Goal: Transaction & Acquisition: Purchase product/service

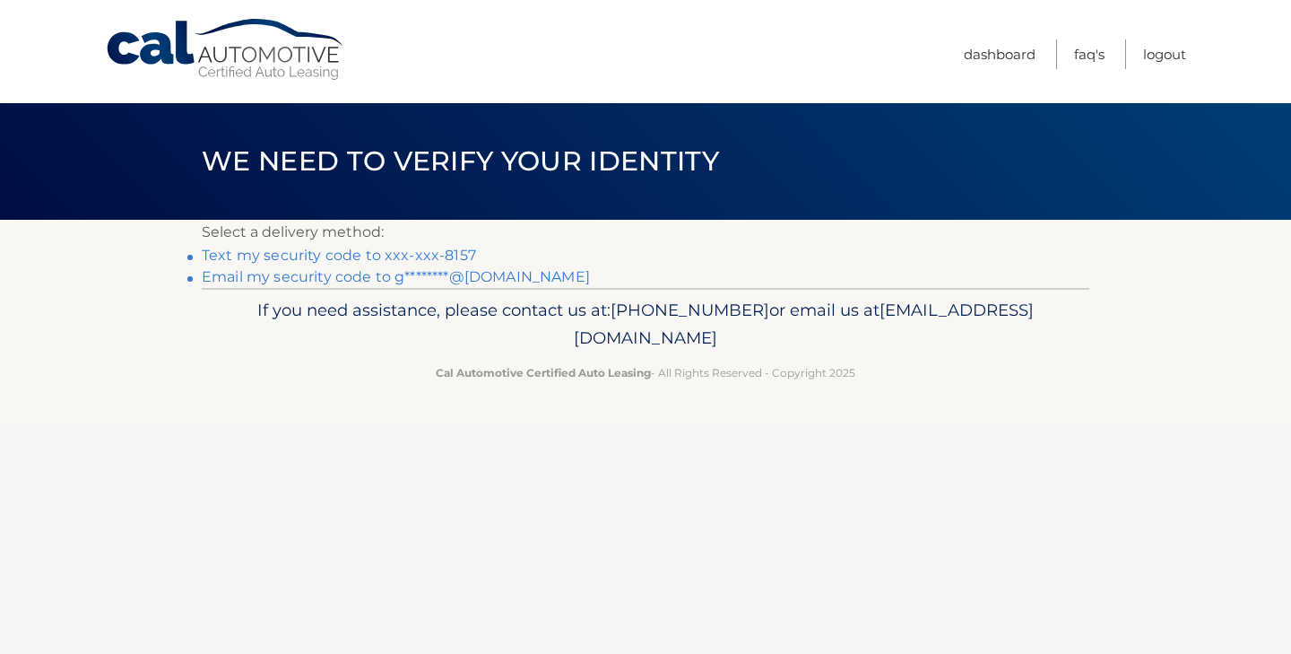
click at [435, 255] on link "Text my security code to xxx-xxx-8157" at bounding box center [339, 255] width 274 height 17
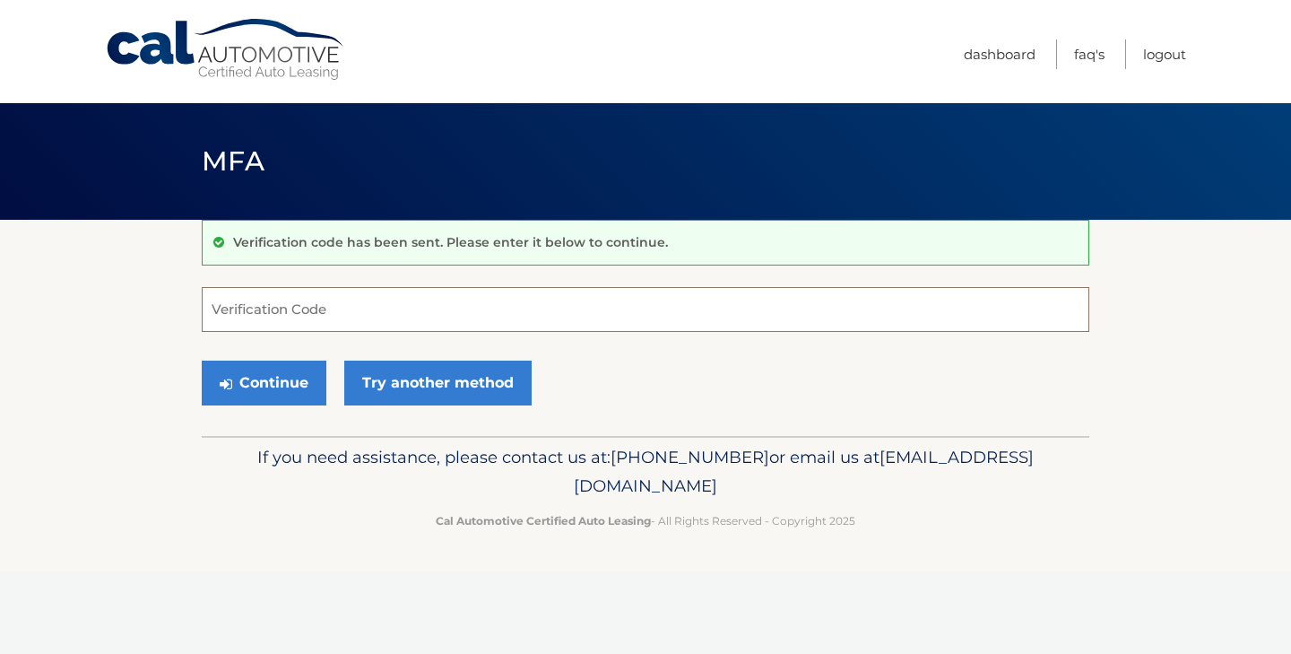
click at [424, 315] on input "Verification Code" at bounding box center [646, 309] width 888 height 45
type input "062876"
click at [273, 387] on button "Continue" at bounding box center [264, 382] width 125 height 45
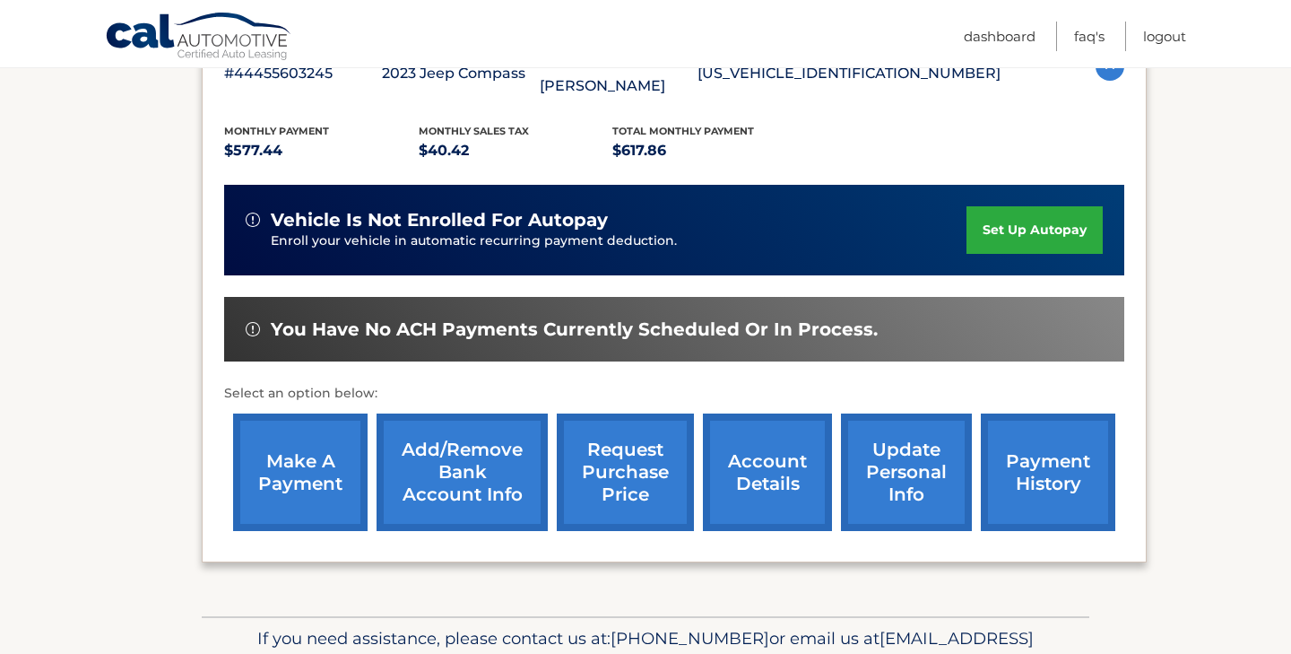
scroll to position [362, 0]
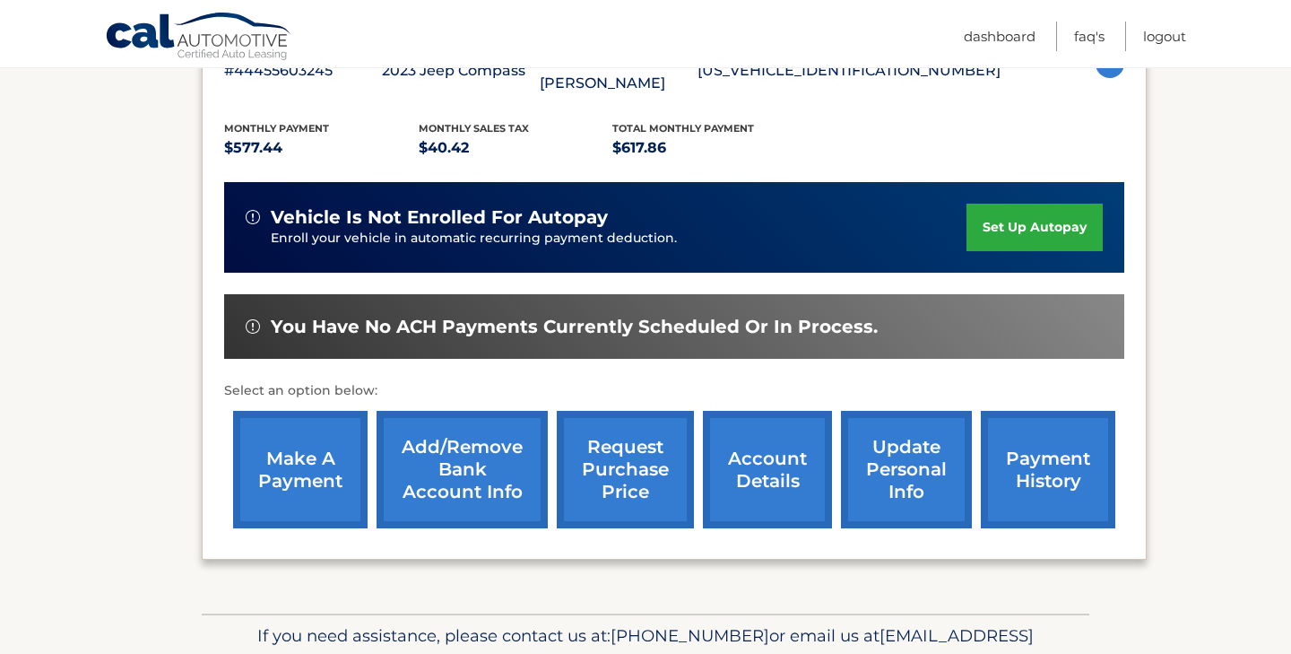
click at [313, 447] on link "make a payment" at bounding box center [300, 469] width 134 height 117
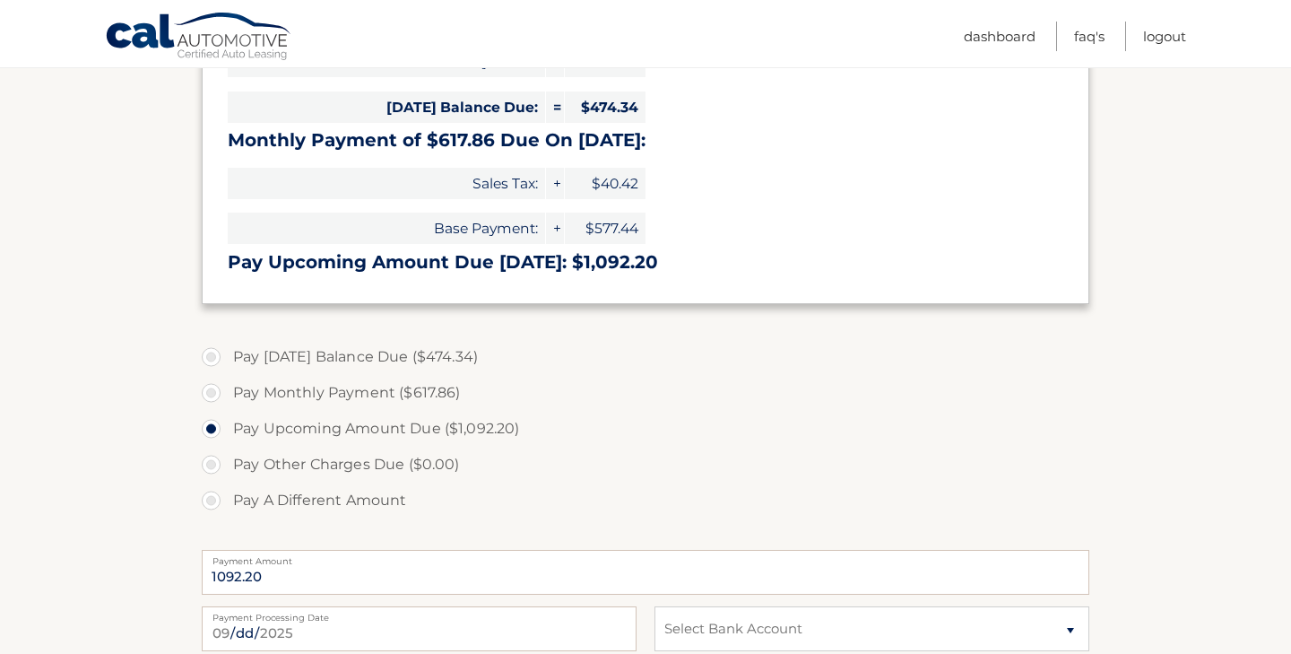
scroll to position [448, 0]
click at [212, 356] on label "Pay Today's Balance Due ($474.34)" at bounding box center [646, 357] width 888 height 36
click at [212, 356] on input "Pay Today's Balance Due ($474.34)" at bounding box center [218, 353] width 18 height 29
radio input "true"
type input "474.34"
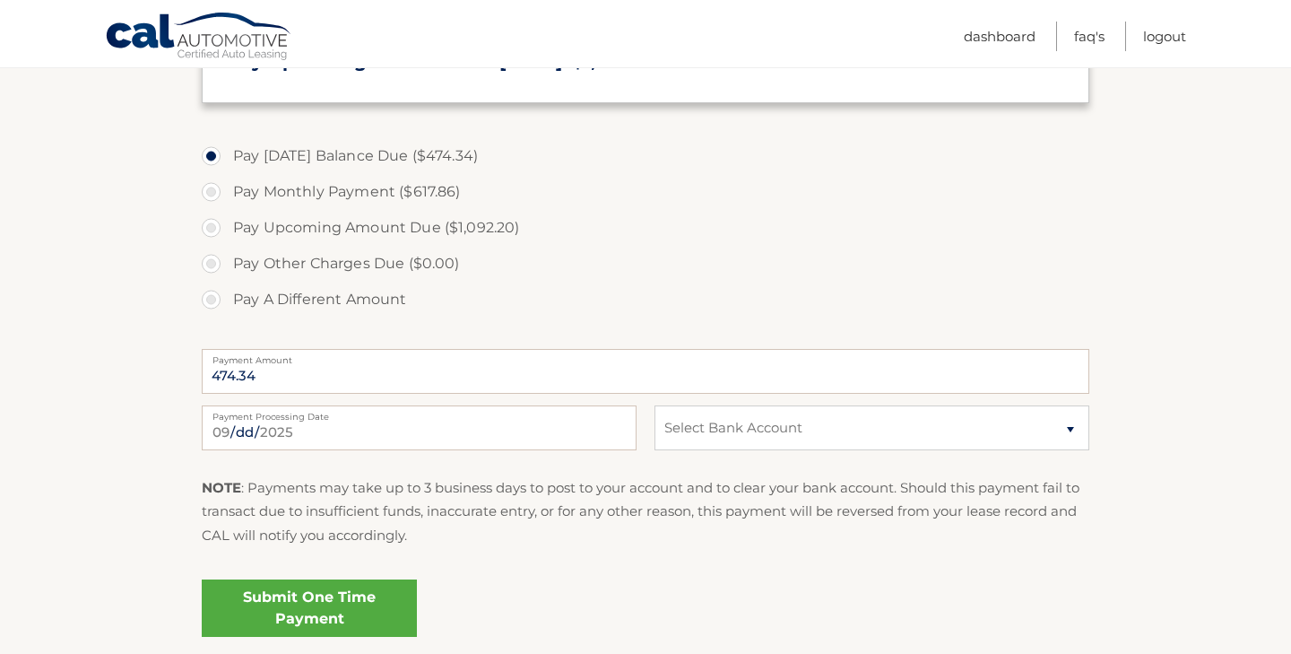
scroll to position [650, 0]
select select "YmI4YjlkOGYtNzJhMC00NmI5LTk2MjYtMjAwNzMyZTExMjZm"
click at [324, 603] on link "Submit One Time Payment" at bounding box center [309, 606] width 215 height 57
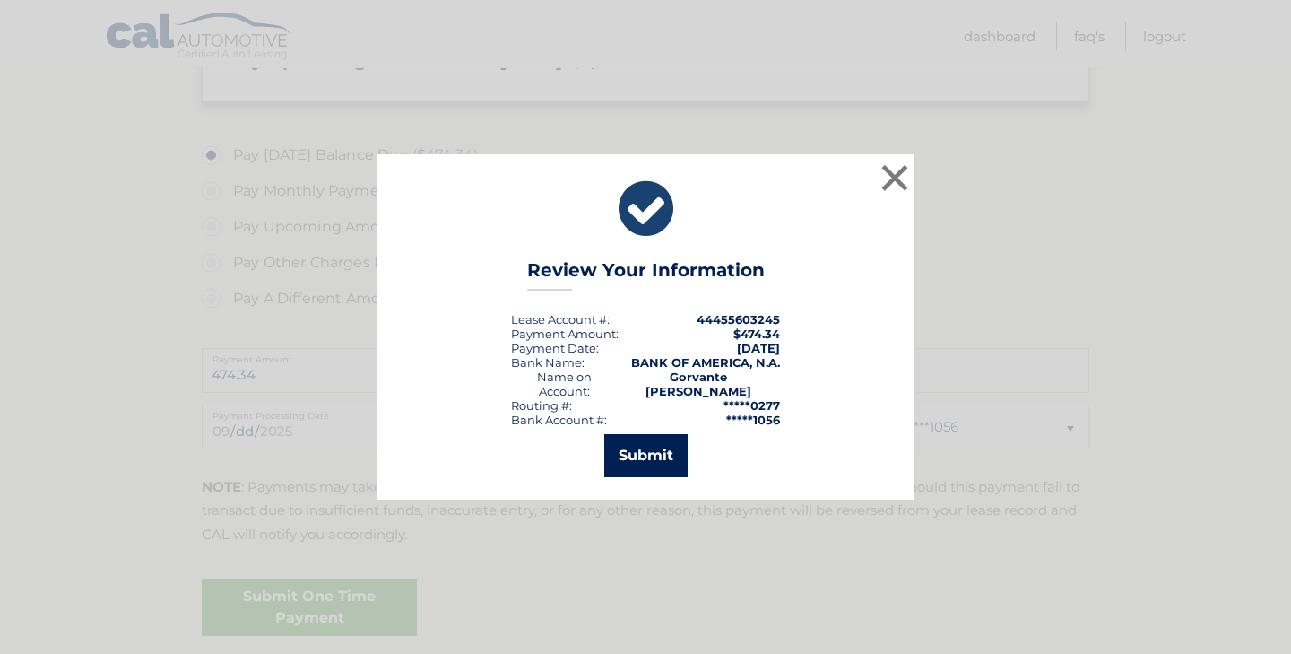
click at [645, 451] on button "Submit" at bounding box center [645, 455] width 83 height 43
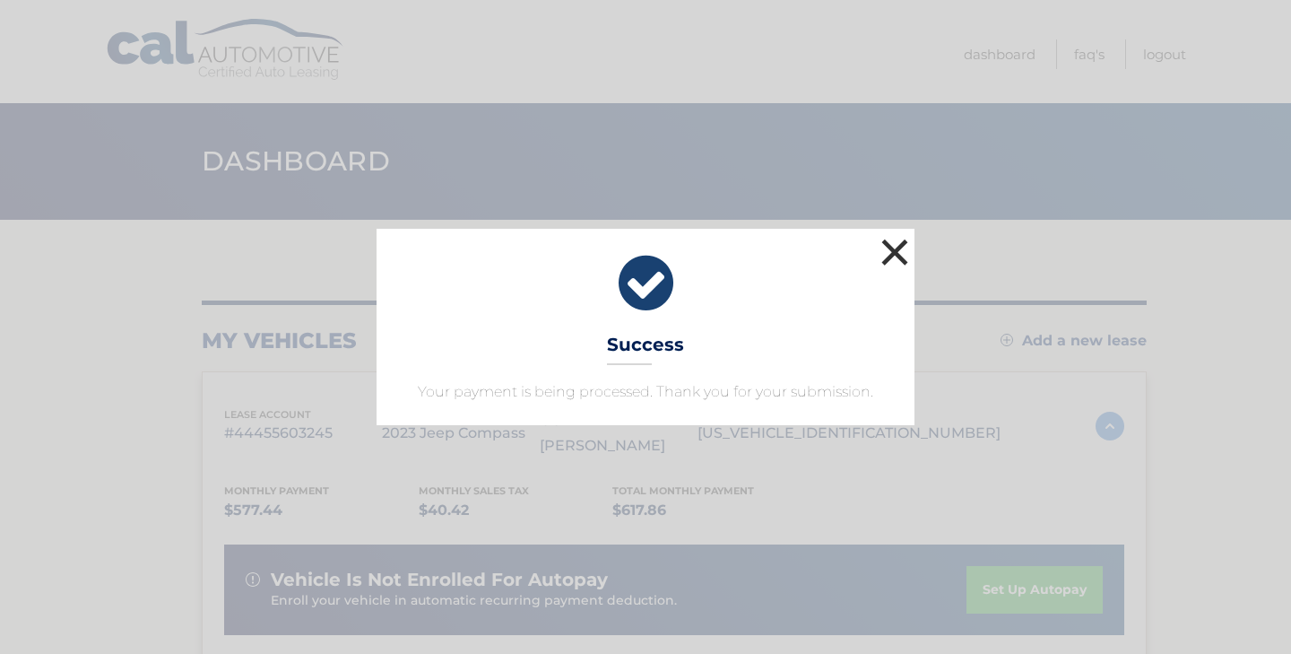
click at [889, 263] on button "×" at bounding box center [895, 252] width 36 height 36
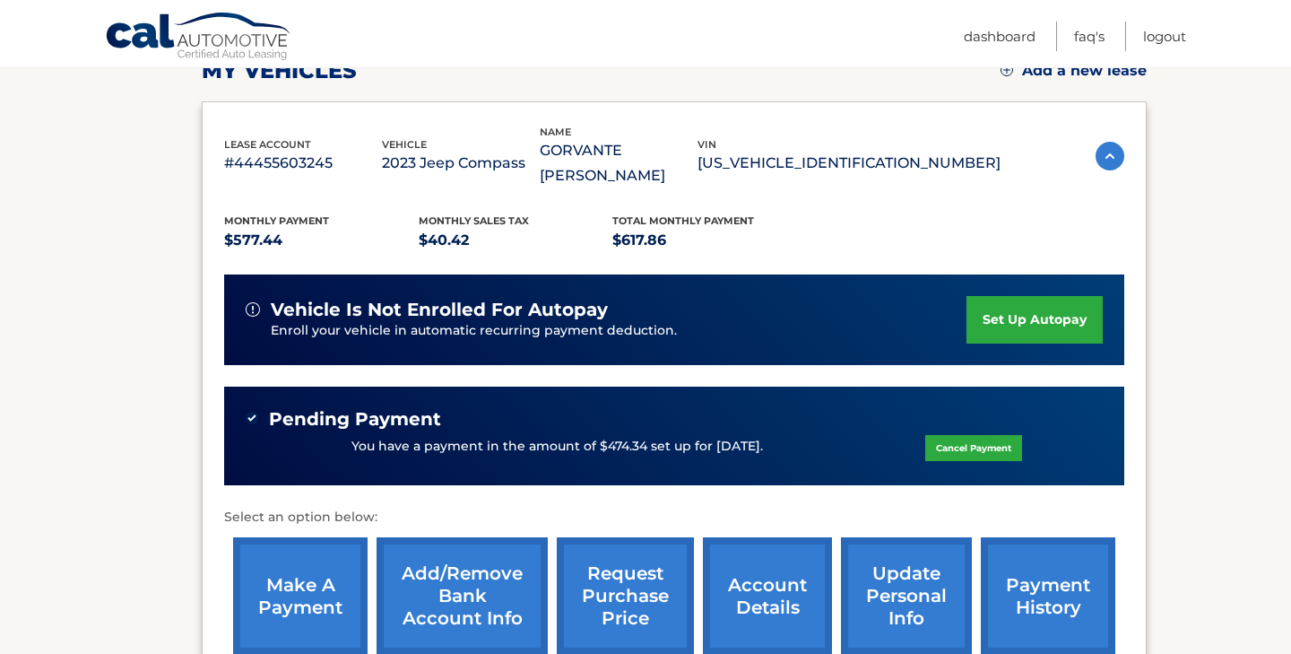
scroll to position [285, 0]
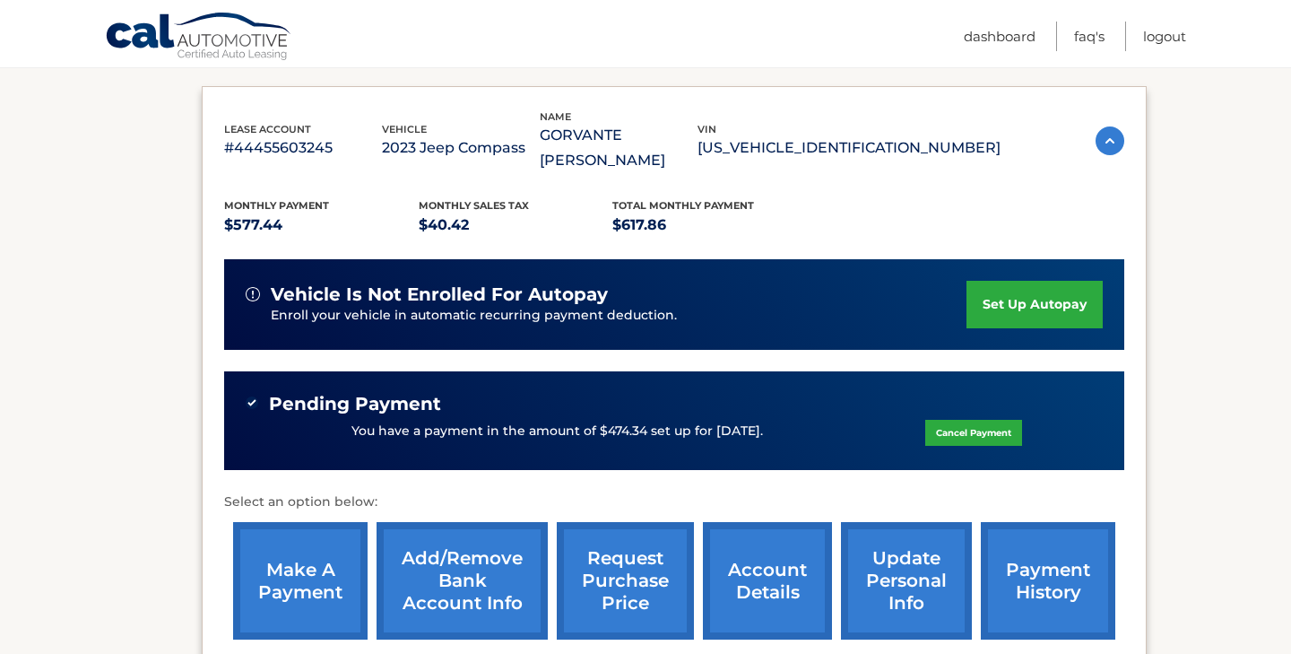
click at [295, 530] on link "make a payment" at bounding box center [300, 580] width 134 height 117
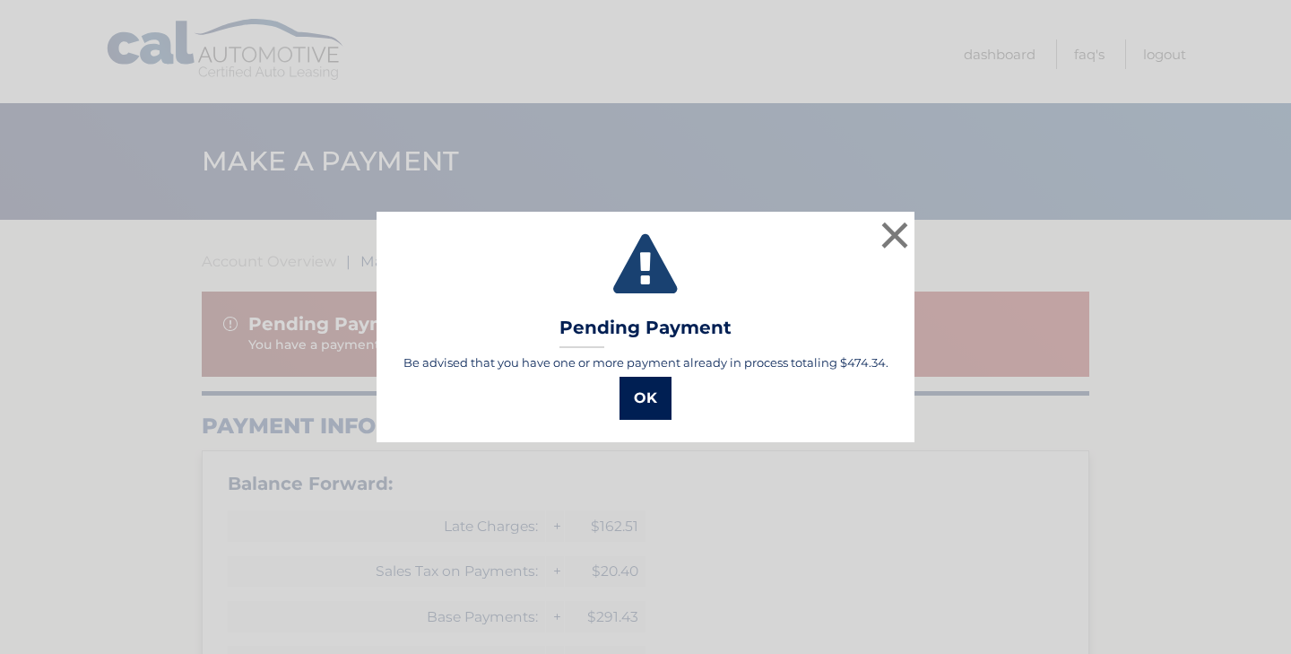
click at [636, 390] on button "OK" at bounding box center [645, 398] width 52 height 43
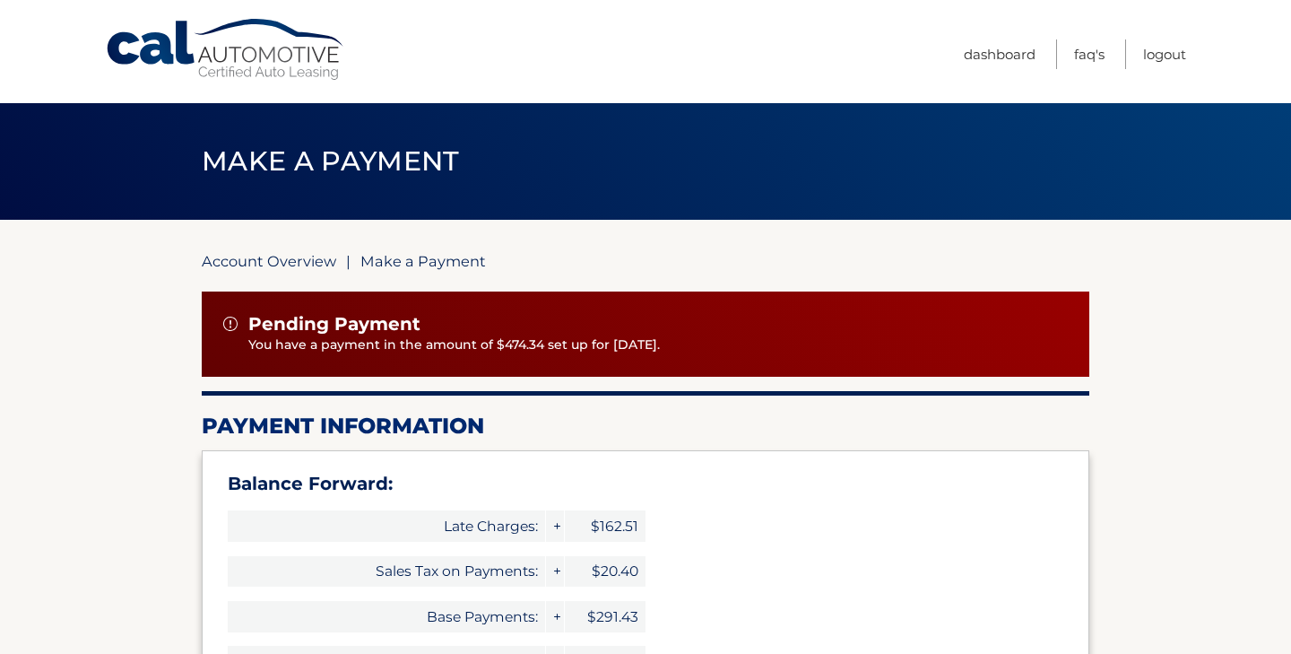
click at [286, 264] on link "Account Overview" at bounding box center [269, 261] width 134 height 18
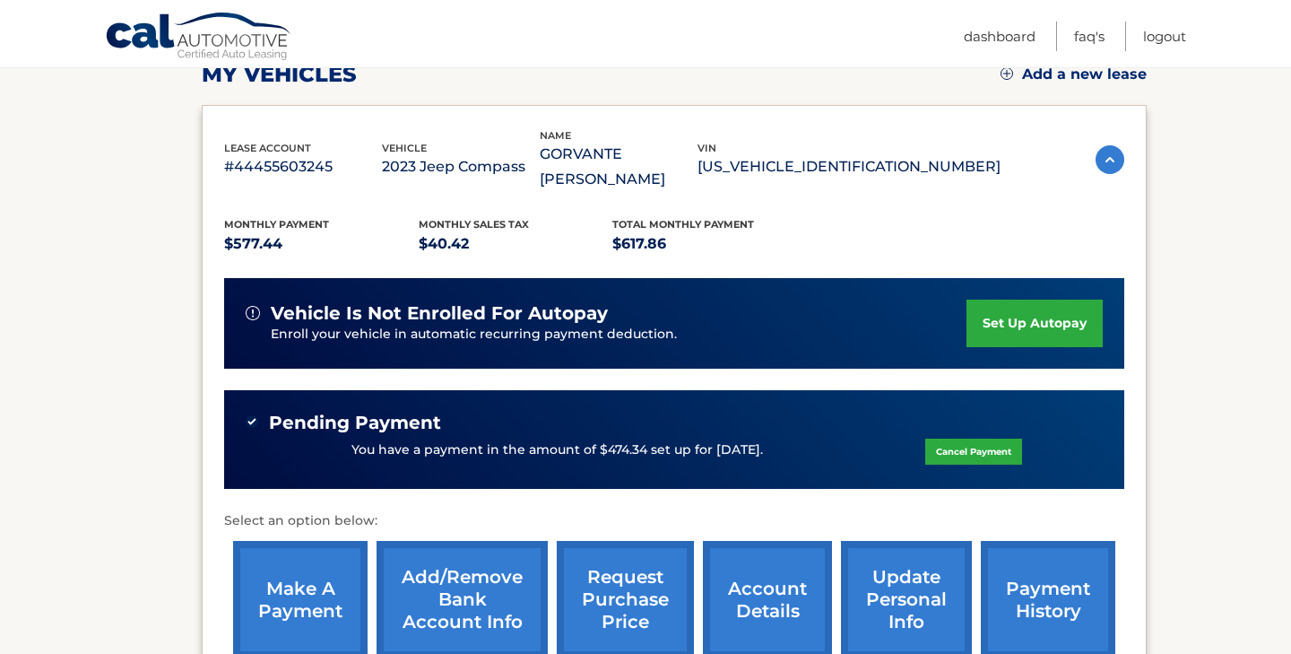
scroll to position [260, 0]
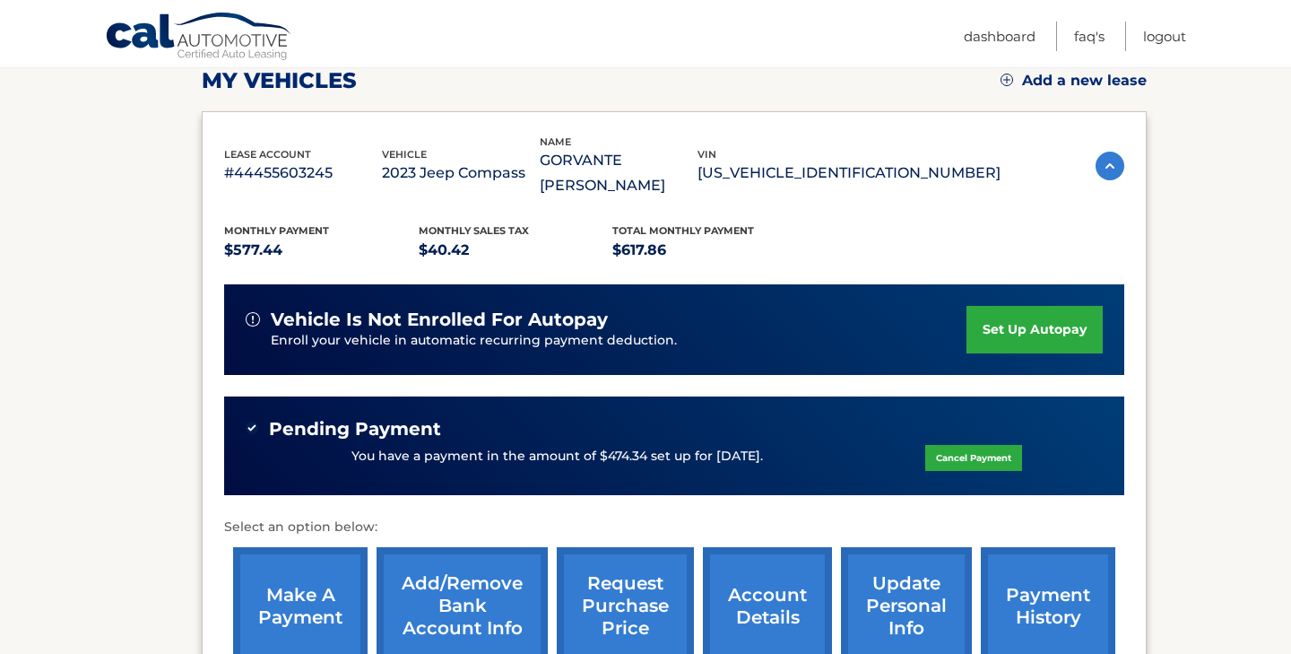
click at [1017, 312] on link "set up autopay" at bounding box center [1034, 330] width 136 height 48
